Goal: Task Accomplishment & Management: Manage account settings

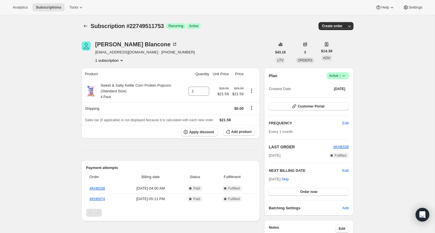
click at [345, 78] on icon at bounding box center [344, 76] width 6 height 6
click at [339, 94] on span "Cancel subscription" at bounding box center [335, 96] width 32 height 4
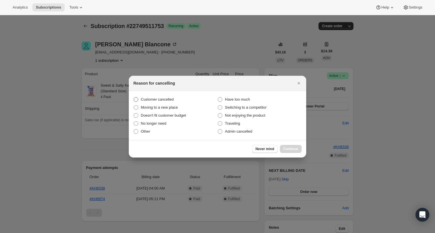
click at [154, 101] on span "Customer cancelled" at bounding box center [157, 99] width 33 height 4
click at [134, 98] on input "Customer cancelled" at bounding box center [134, 97] width 0 height 0
radio input "true"
click at [292, 149] on span "Continue" at bounding box center [290, 149] width 15 height 5
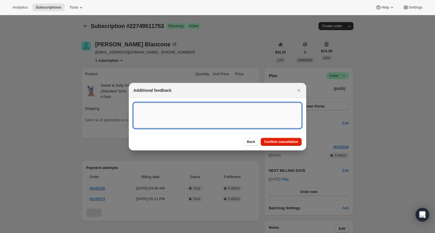
click at [272, 118] on textarea ":rbk:" at bounding box center [217, 116] width 168 height 26
click at [288, 143] on span "Confirm cancellation" at bounding box center [281, 142] width 34 height 5
